Goal: Obtain resource: Download file/media

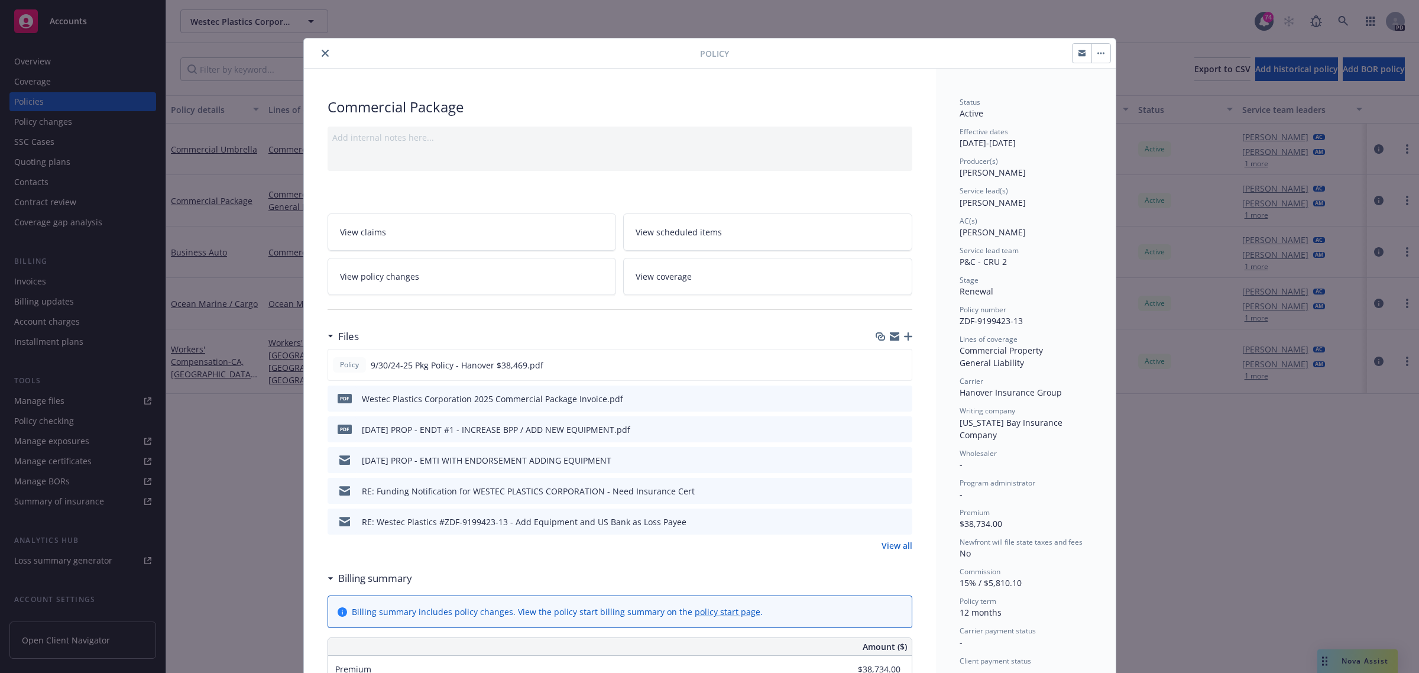
click at [320, 48] on button "close" at bounding box center [325, 53] width 14 height 14
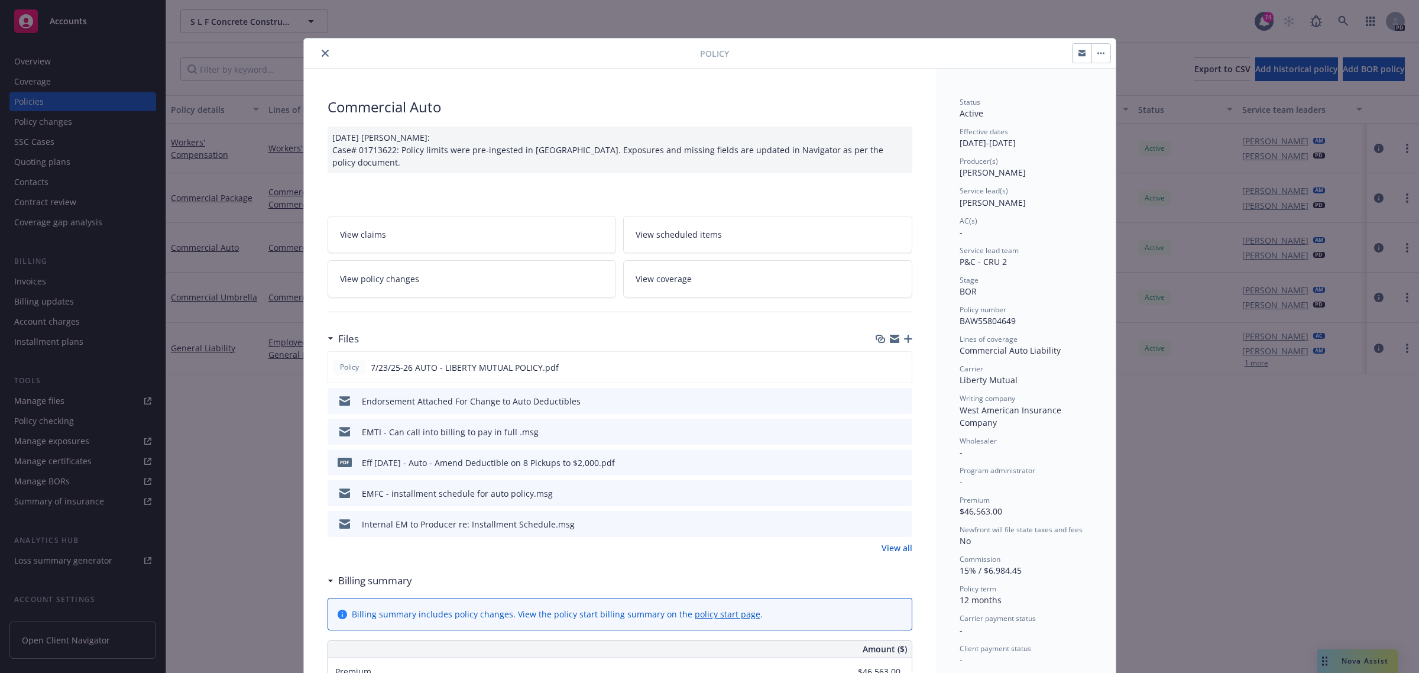
click at [322, 55] on icon "close" at bounding box center [325, 53] width 7 height 7
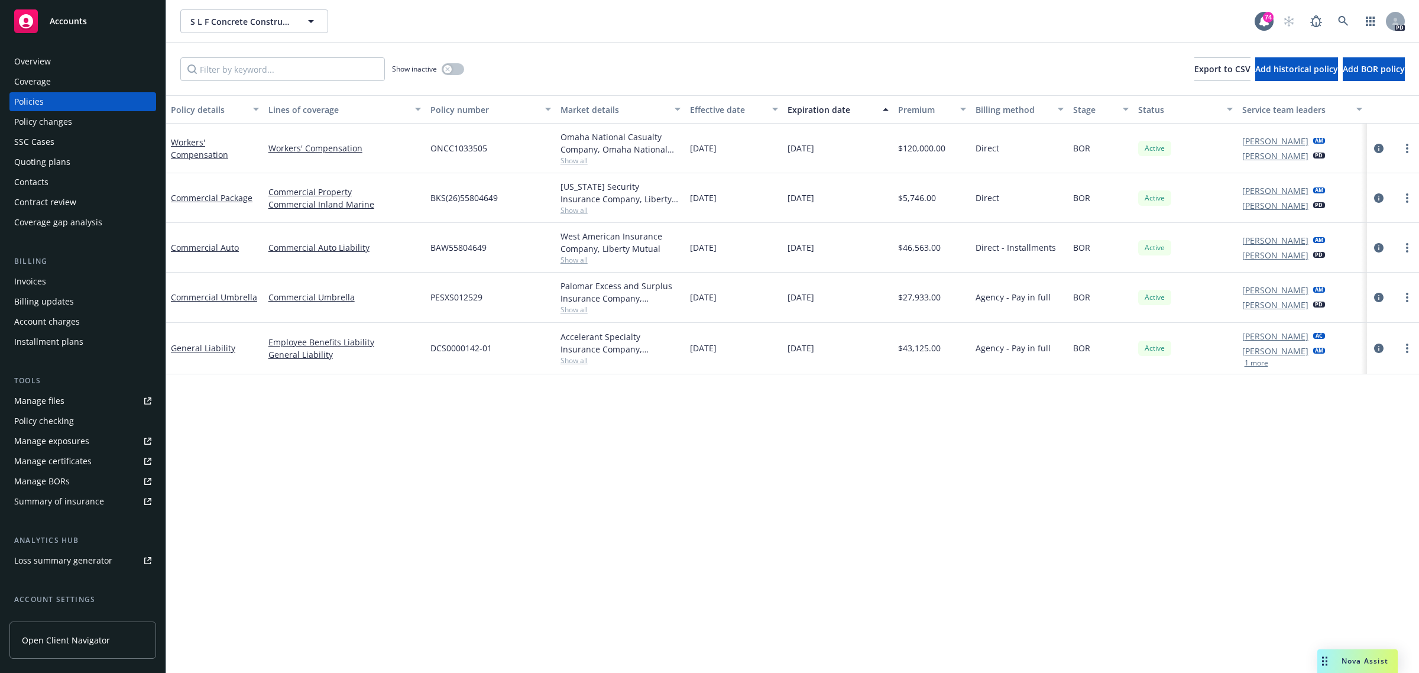
click at [49, 160] on div "Quoting plans" at bounding box center [42, 162] width 56 height 19
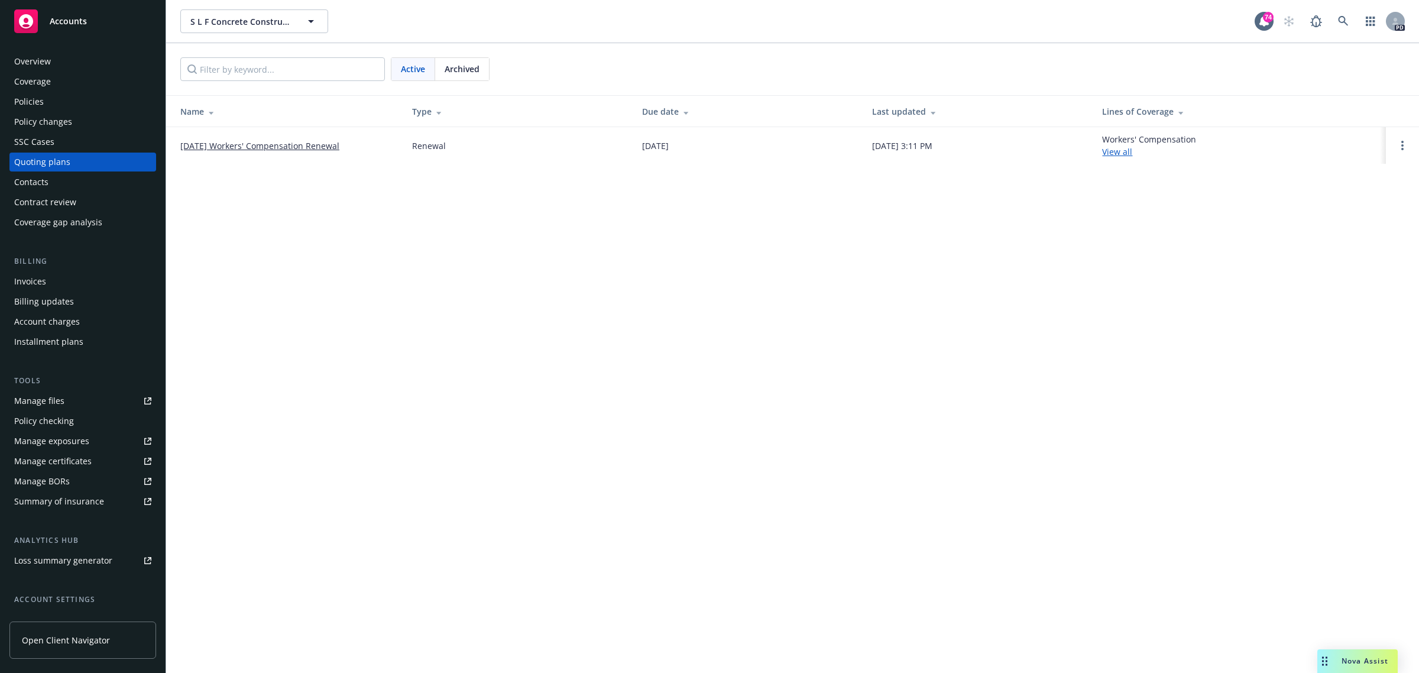
click at [258, 148] on link "10/01/25 Workers' Compensation Renewal" at bounding box center [259, 146] width 159 height 12
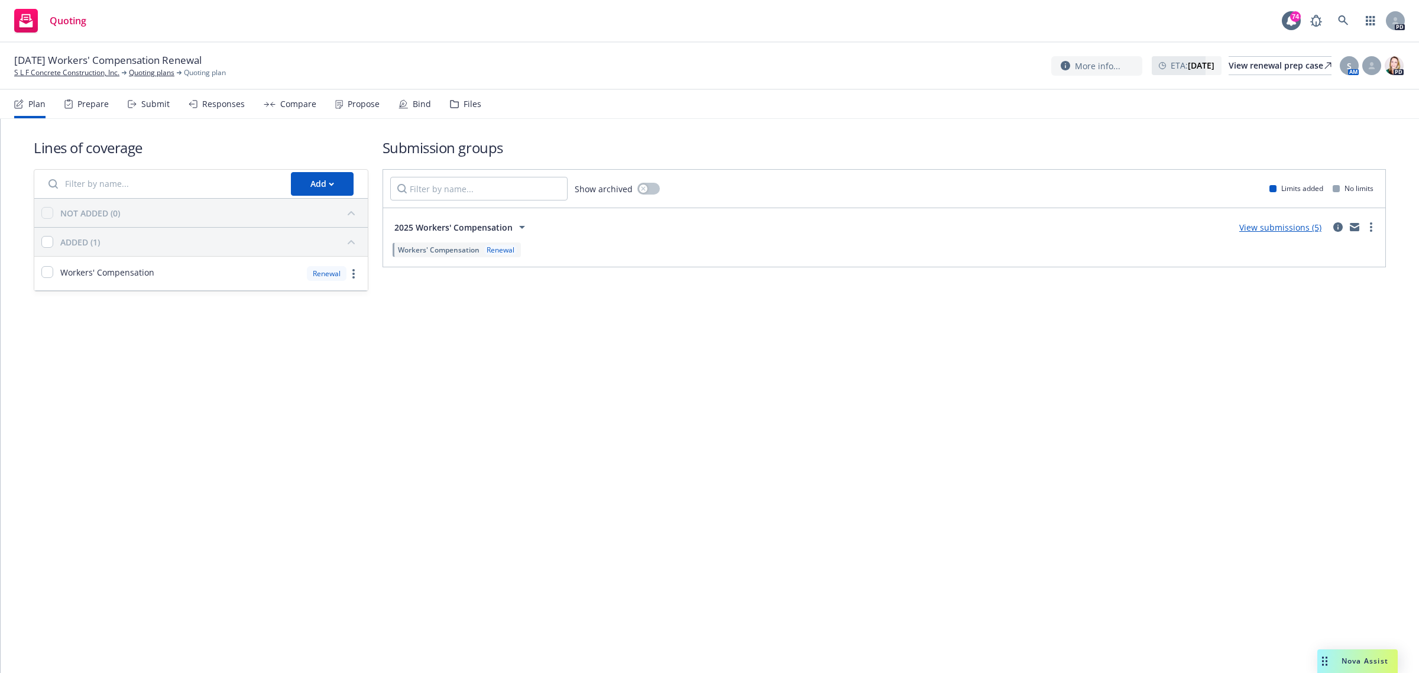
click at [1275, 226] on link "View submissions (5)" at bounding box center [1281, 227] width 82 height 11
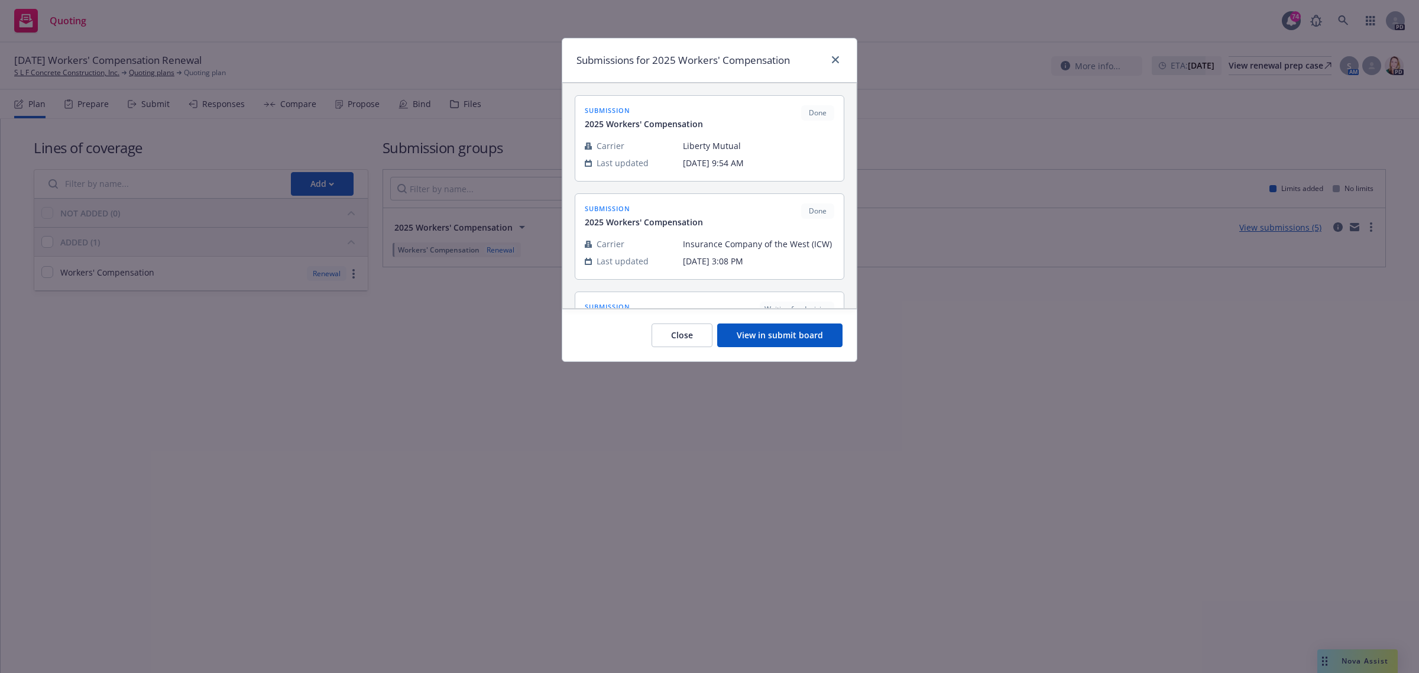
click at [781, 339] on button "View in submit board" at bounding box center [779, 336] width 125 height 24
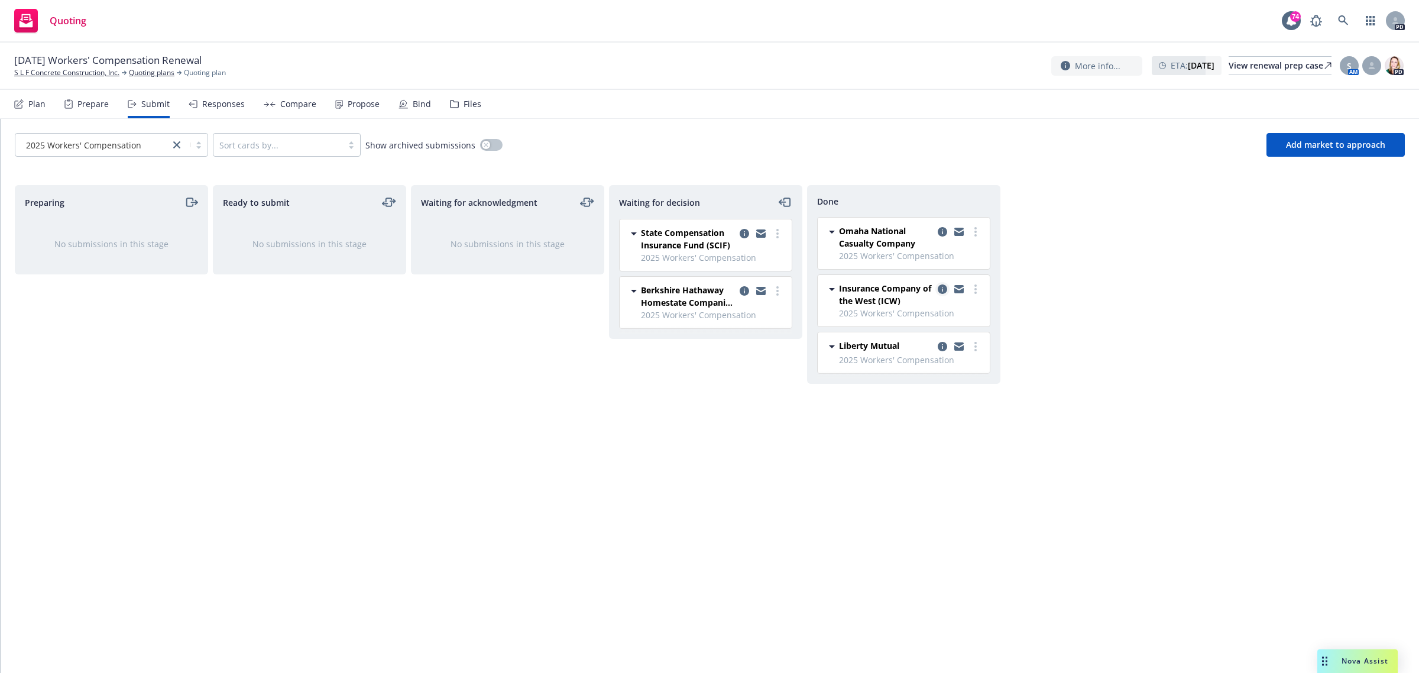
click at [941, 289] on icon "copy logging email" at bounding box center [942, 288] width 9 height 9
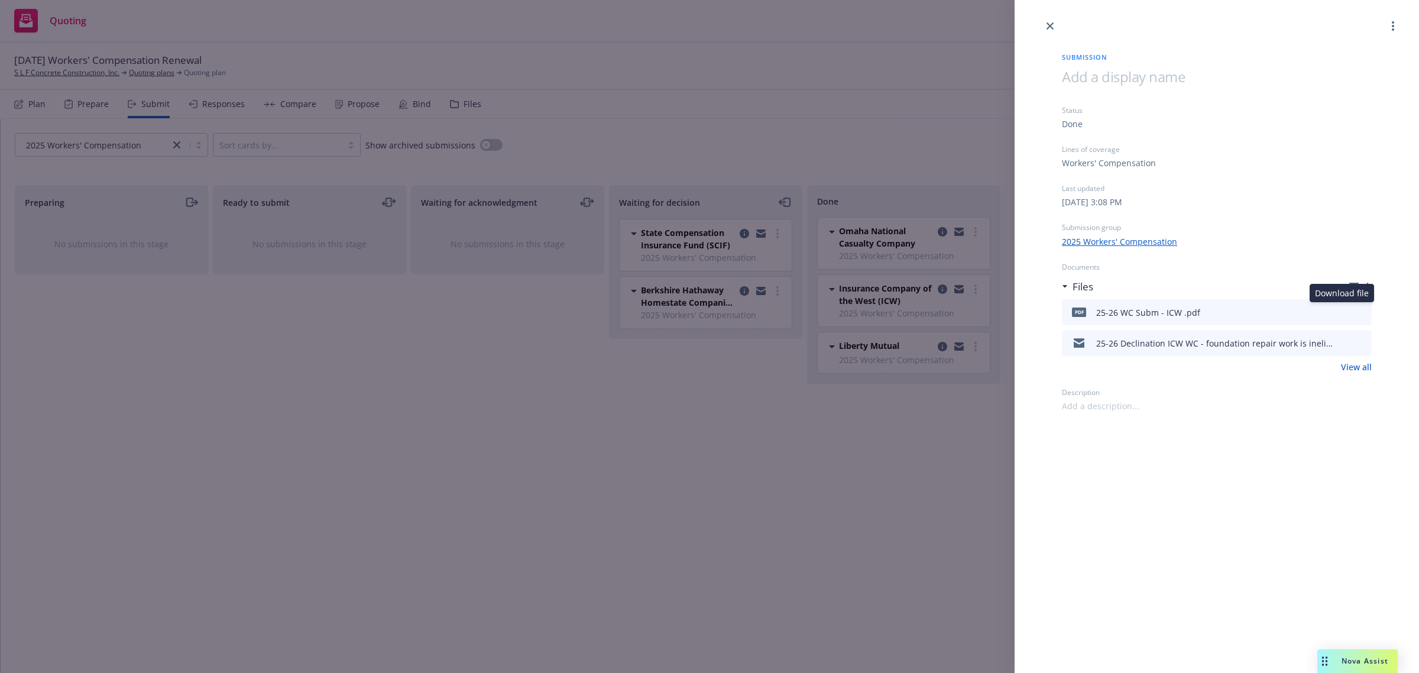
click at [1344, 311] on icon "download file" at bounding box center [1341, 310] width 9 height 9
click at [1359, 370] on link "View all" at bounding box center [1356, 367] width 31 height 12
click at [1050, 21] on link "close" at bounding box center [1050, 26] width 14 height 14
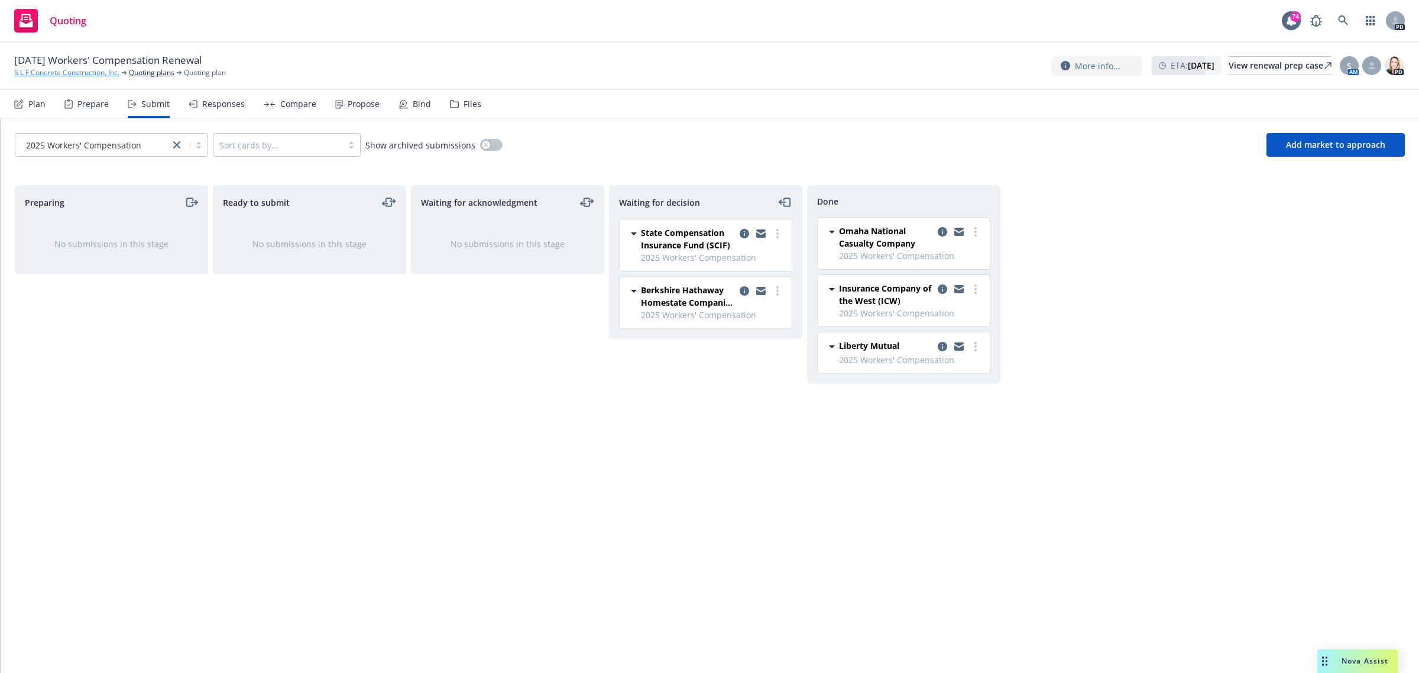
click at [51, 68] on link "S L F Concrete Construction, Inc." at bounding box center [66, 72] width 105 height 11
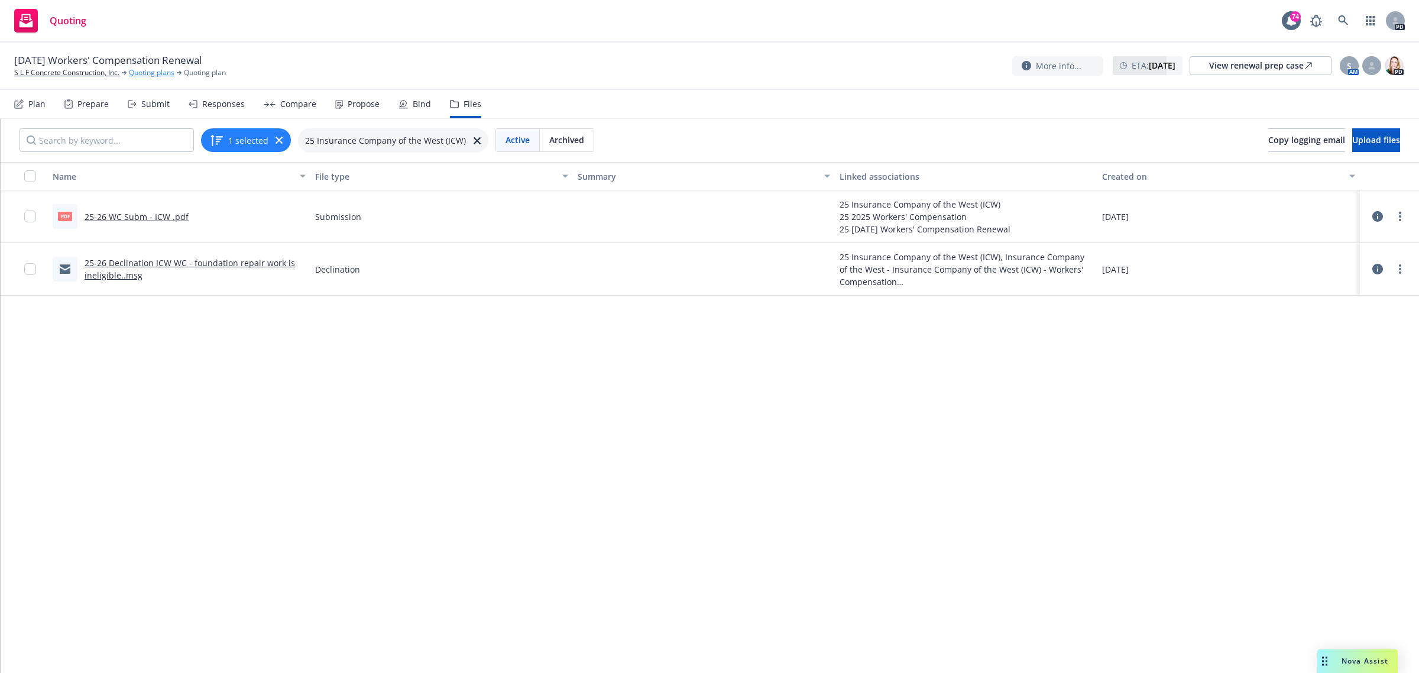
click at [141, 72] on link "Quoting plans" at bounding box center [152, 72] width 46 height 11
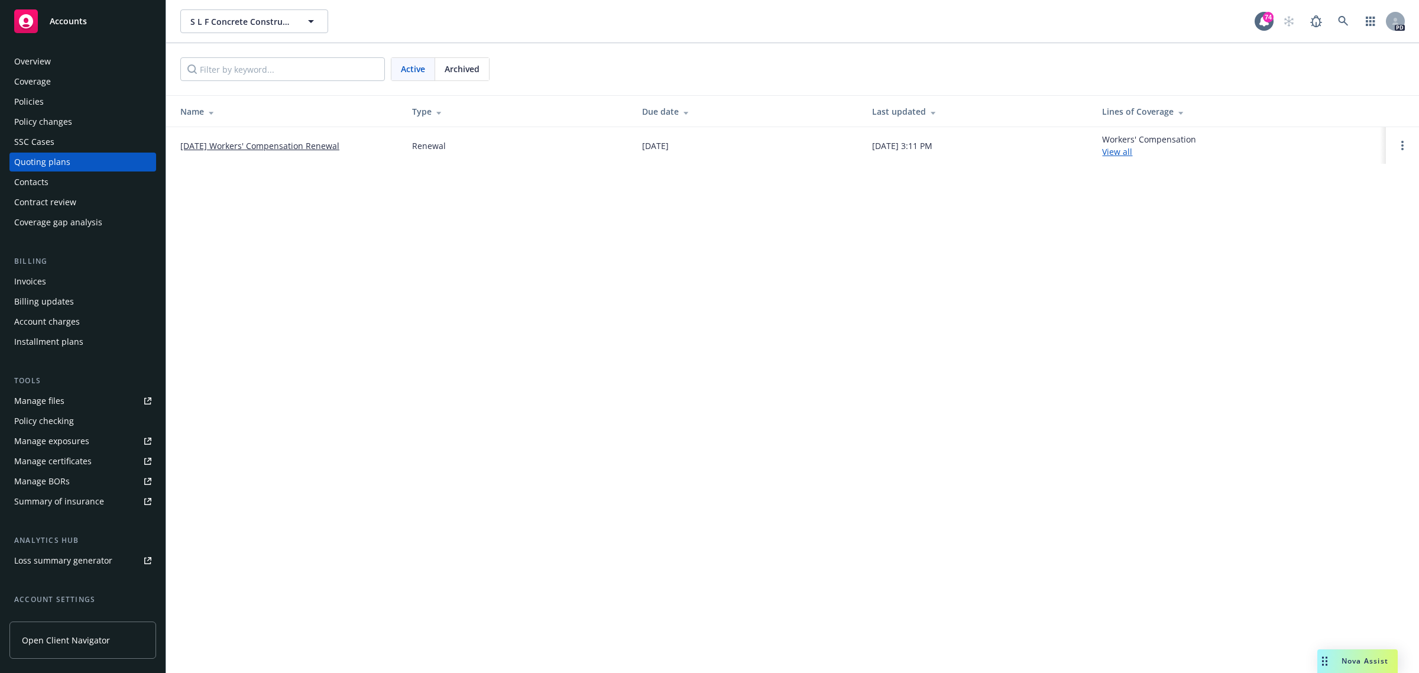
click at [254, 144] on link "10/01/25 Workers' Compensation Renewal" at bounding box center [259, 146] width 159 height 12
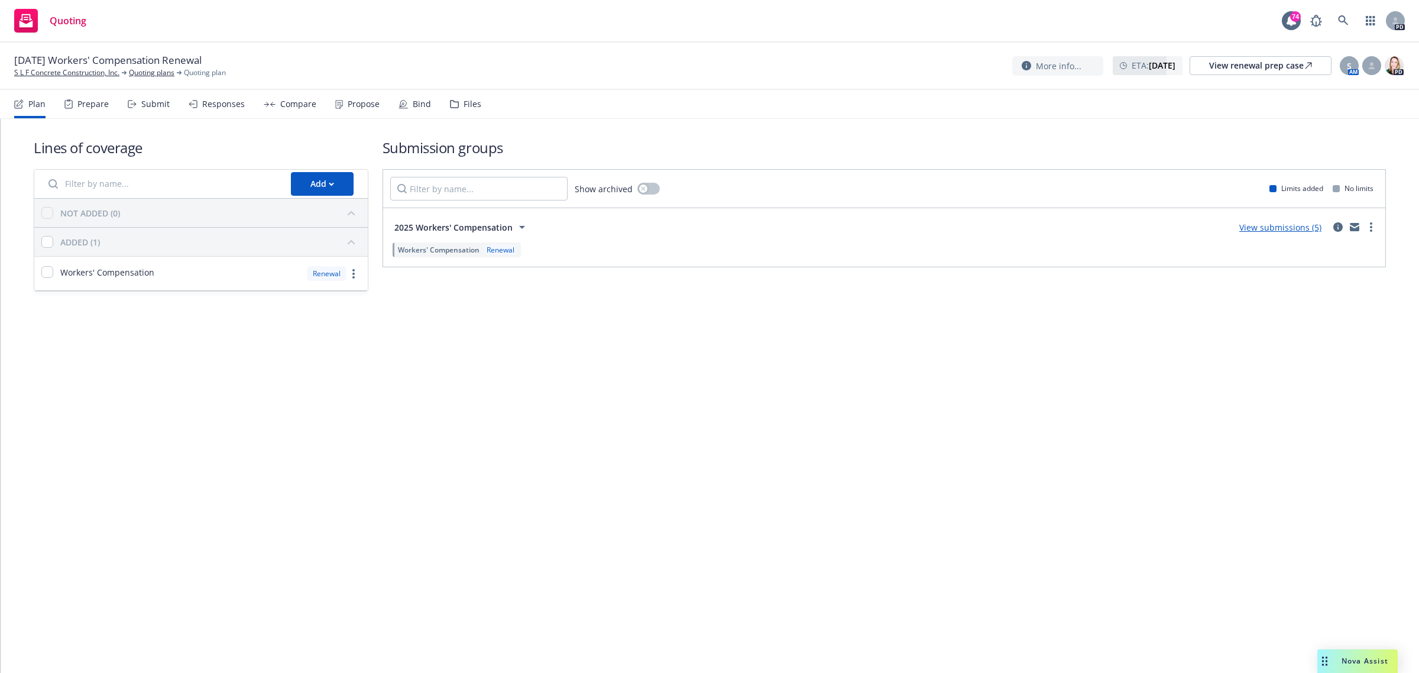
click at [1272, 228] on link "View submissions (5)" at bounding box center [1281, 227] width 82 height 11
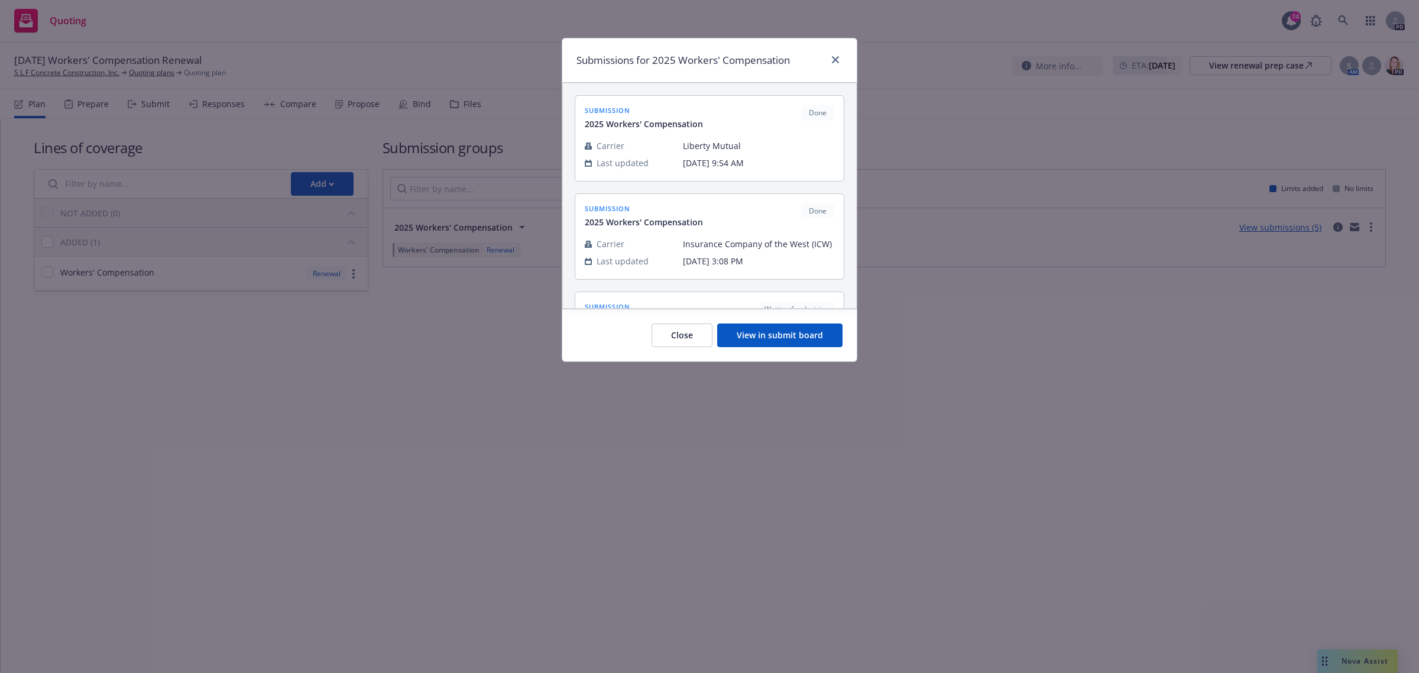
click at [772, 333] on button "View in submit board" at bounding box center [779, 336] width 125 height 24
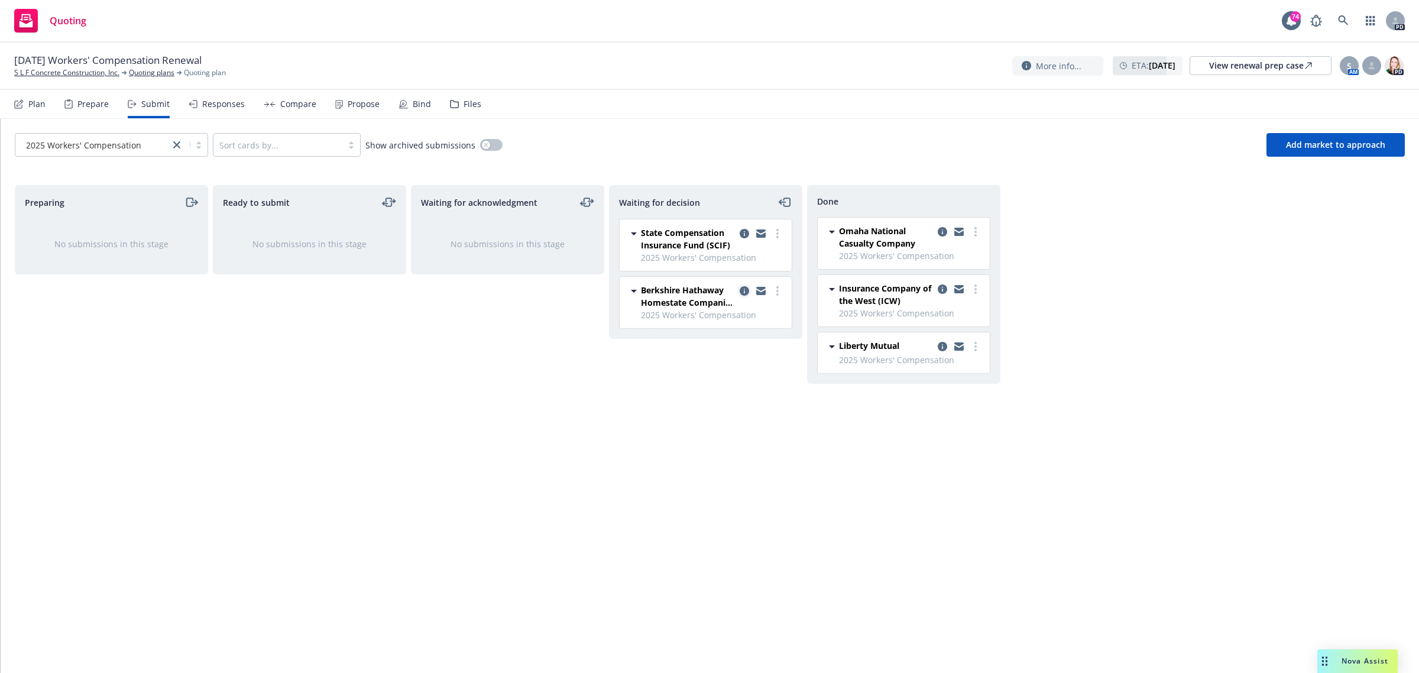
click at [740, 292] on icon "copy logging email" at bounding box center [744, 290] width 9 height 9
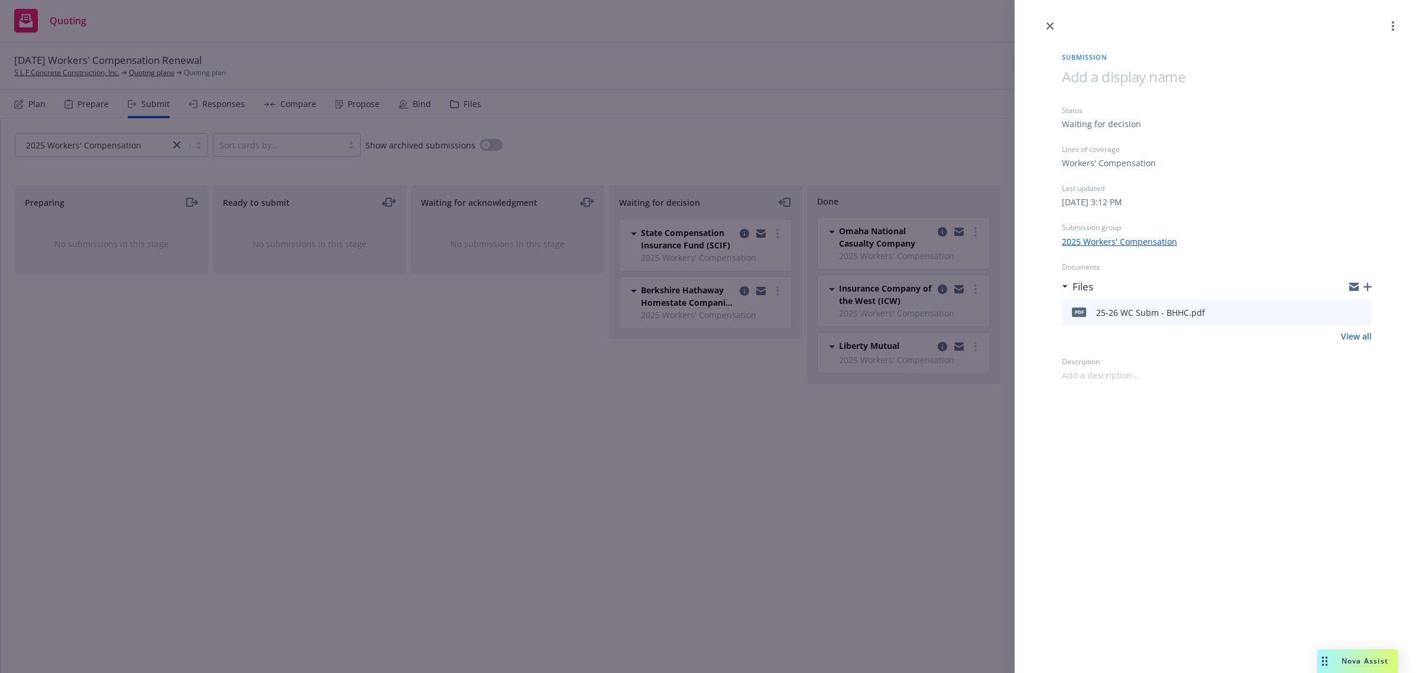
click at [1343, 312] on icon "download file" at bounding box center [1341, 310] width 9 height 9
click at [1360, 335] on link "View all" at bounding box center [1356, 336] width 31 height 12
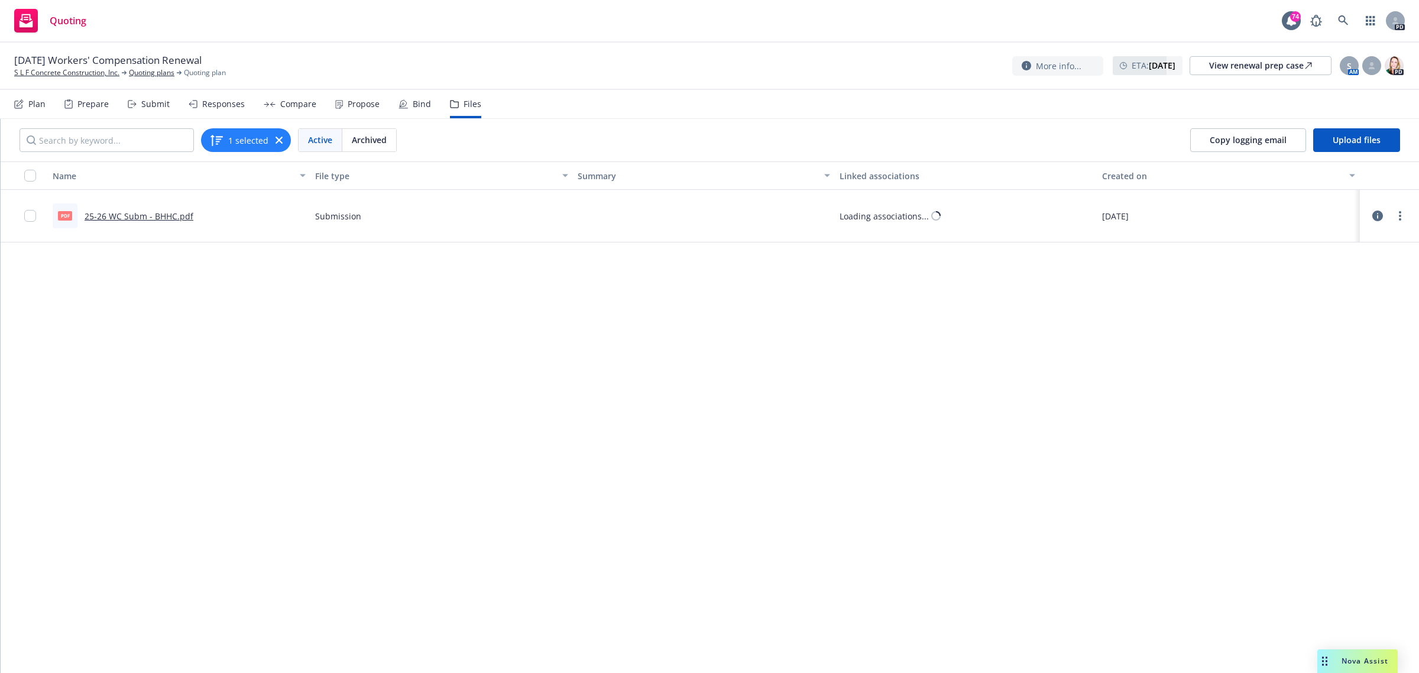
click at [123, 216] on link "25-26 WC Subm - BHHC.pdf" at bounding box center [139, 216] width 109 height 11
